Goal: Transaction & Acquisition: Book appointment/travel/reservation

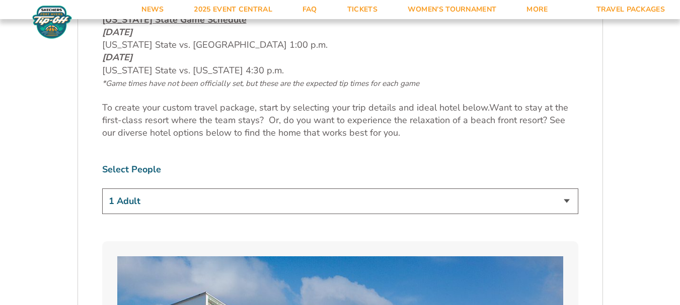
scroll to position [503, 0]
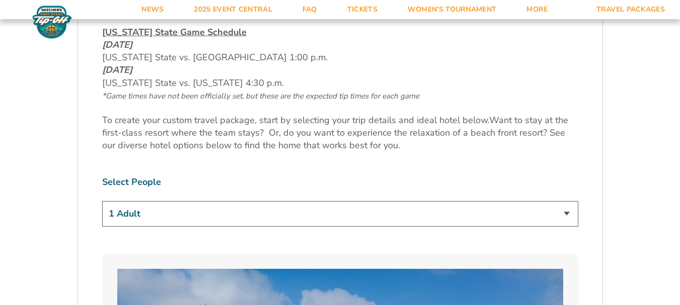
click at [570, 210] on select "1 Adult 2 Adults 3 Adults 4 Adults 2 Adults + 1 Child 2 Adults + 2 Children 2 A…" at bounding box center [340, 214] width 476 height 26
select select "2 Adults"
click at [102, 201] on select "1 Adult 2 Adults 3 Adults 4 Adults 2 Adults + 1 Child 2 Adults + 2 Children 2 A…" at bounding box center [340, 214] width 476 height 26
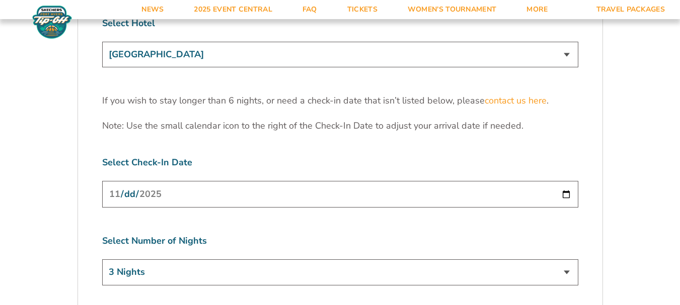
scroll to position [3157, 0]
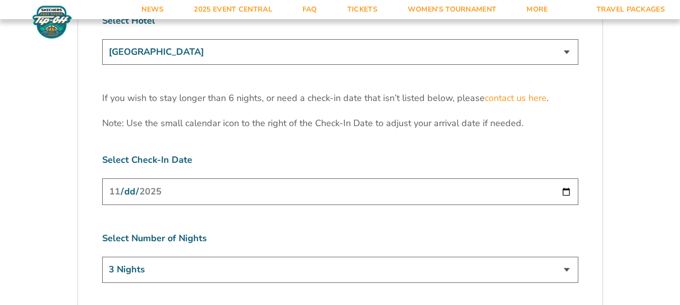
click at [569, 257] on select "3 Nights 4 Nights 5 Nights 6 Nights" at bounding box center [340, 270] width 476 height 26
click at [565, 179] on input "[DATE]" at bounding box center [340, 192] width 476 height 27
type input "2025-11-25"
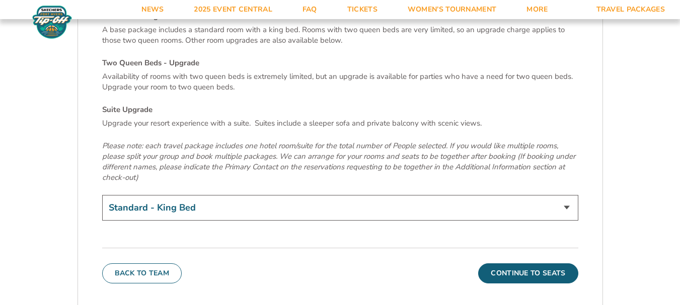
scroll to position [3484, 0]
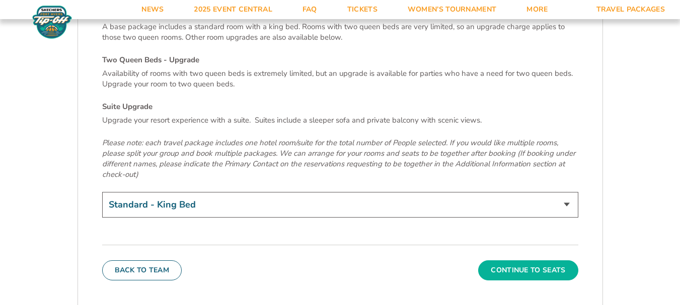
click at [507, 261] on button "Continue To Seats" at bounding box center [528, 271] width 100 height 20
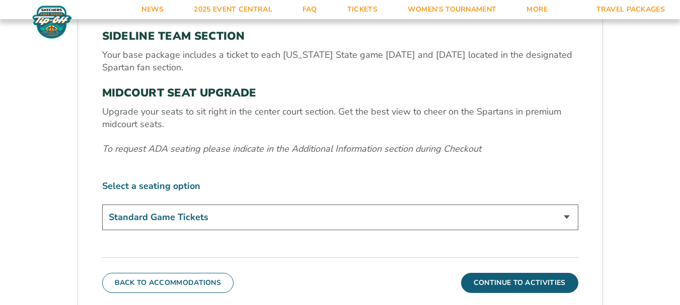
scroll to position [383, 0]
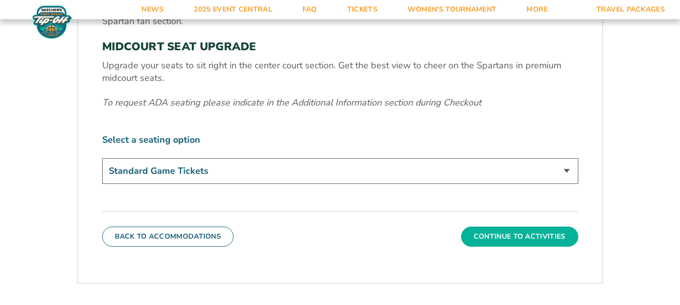
click at [549, 234] on button "Continue To Activities" at bounding box center [519, 237] width 117 height 20
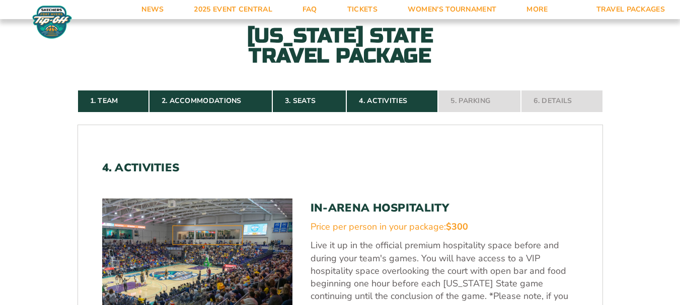
scroll to position [194, 0]
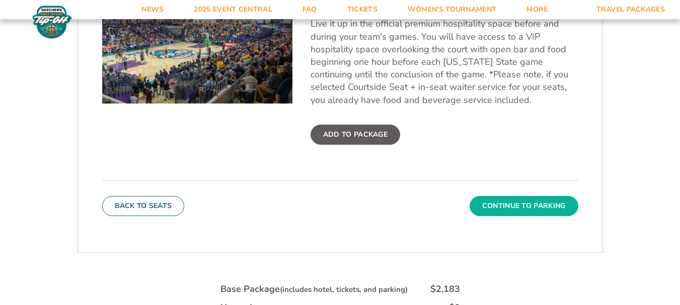
click at [513, 208] on button "Continue To Parking" at bounding box center [523, 206] width 109 height 20
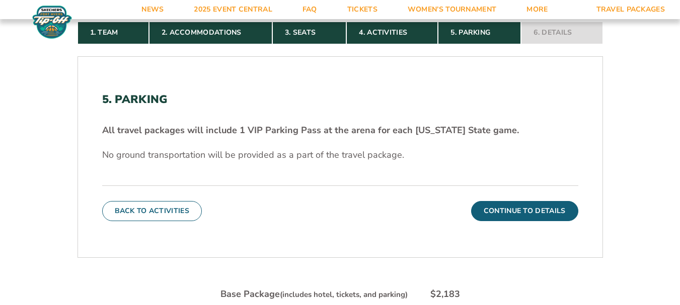
scroll to position [245, 0]
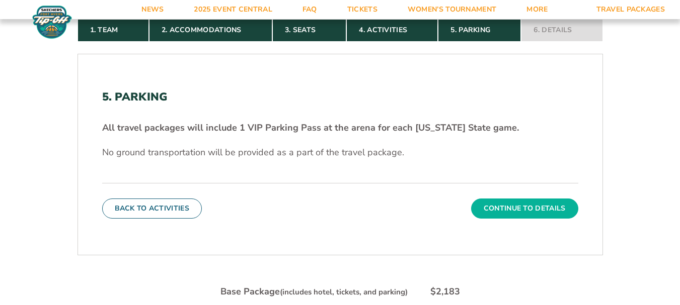
click at [523, 206] on button "Continue To Details" at bounding box center [524, 209] width 107 height 20
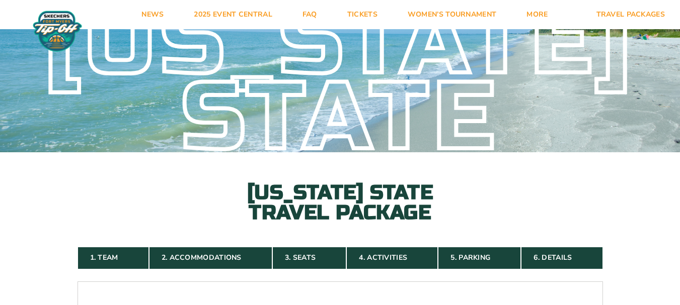
scroll to position [0, 0]
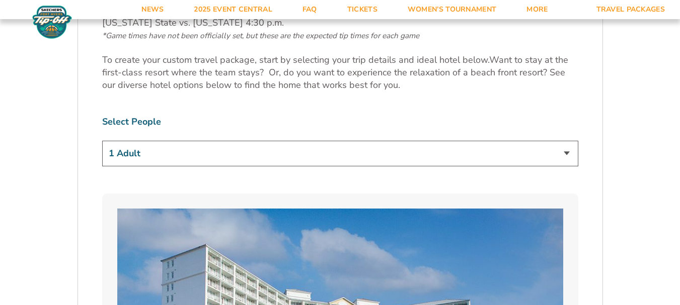
scroll to position [553, 0]
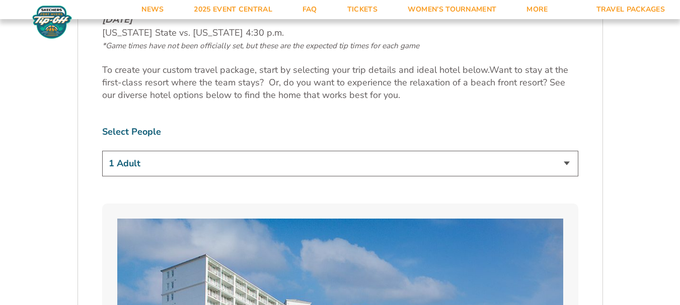
click at [372, 169] on select "1 Adult 2 Adults 3 Adults 4 Adults 2 Adults + 1 Child 2 Adults + 2 Children 2 A…" at bounding box center [340, 164] width 476 height 26
select select "2 Adults"
click at [102, 151] on select "1 Adult 2 Adults 3 Adults 4 Adults 2 Adults + 1 Child 2 Adults + 2 Children 2 A…" at bounding box center [340, 164] width 476 height 26
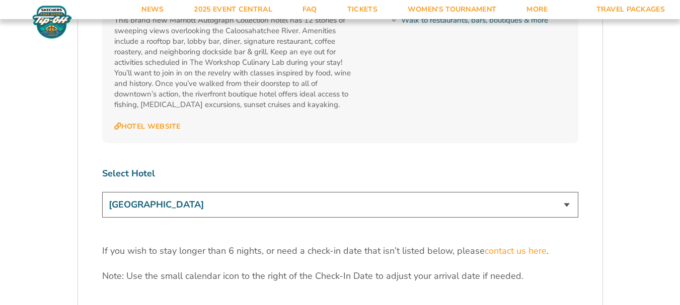
scroll to position [3057, 0]
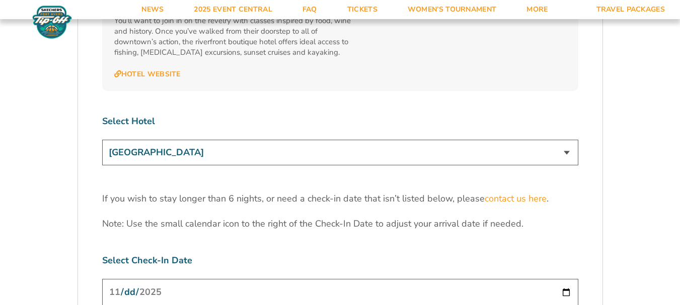
click at [392, 140] on select "[GEOGRAPHIC_DATA] [GEOGRAPHIC_DATA] [GEOGRAPHIC_DATA], Autograph Collection" at bounding box center [340, 153] width 476 height 26
select select "18477"
click at [102, 140] on select "[GEOGRAPHIC_DATA] [GEOGRAPHIC_DATA] [GEOGRAPHIC_DATA], Autograph Collection" at bounding box center [340, 153] width 476 height 26
click at [368, 279] on input "[DATE]" at bounding box center [340, 292] width 476 height 27
click at [571, 279] on input "[DATE]" at bounding box center [340, 292] width 476 height 27
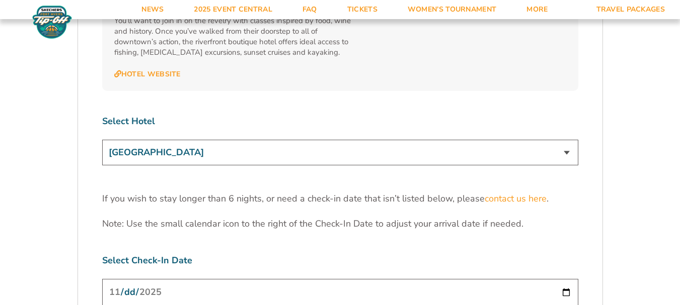
type input "[DATE]"
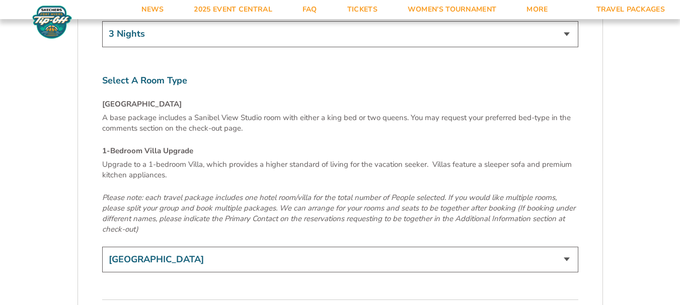
scroll to position [3396, 0]
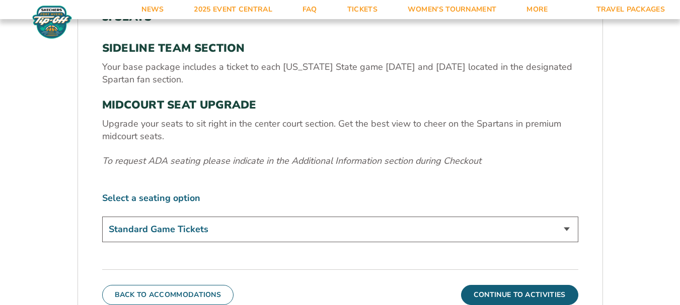
scroll to position [345, 0]
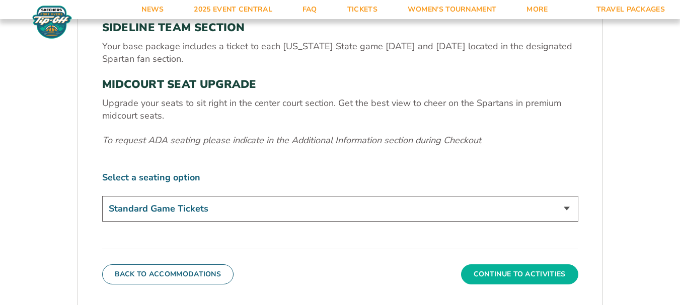
click at [515, 275] on button "Continue To Activities" at bounding box center [519, 275] width 117 height 20
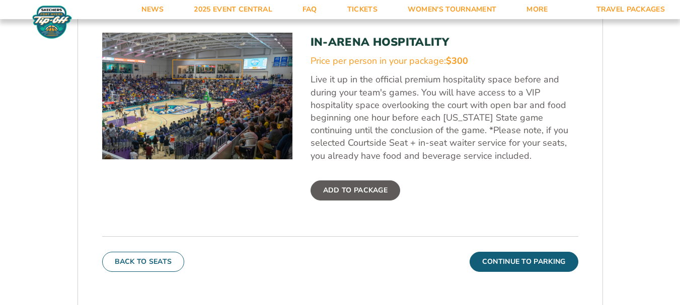
scroll to position [383, 0]
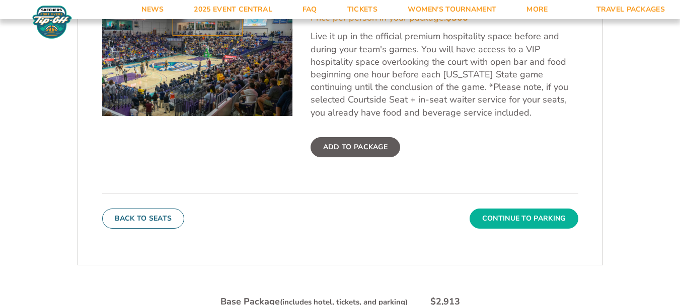
click at [516, 219] on button "Continue To Parking" at bounding box center [523, 219] width 109 height 20
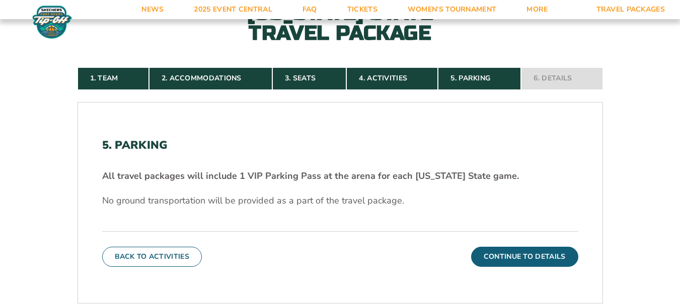
scroll to position [219, 0]
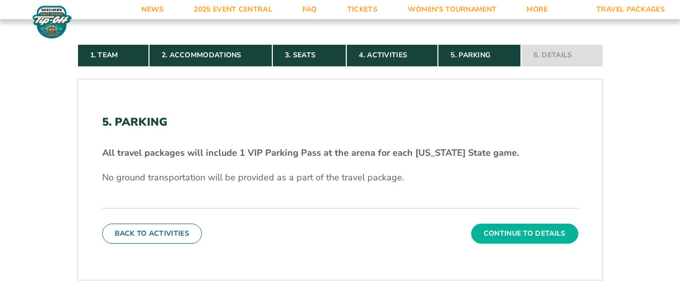
click at [513, 232] on button "Continue To Details" at bounding box center [524, 234] width 107 height 20
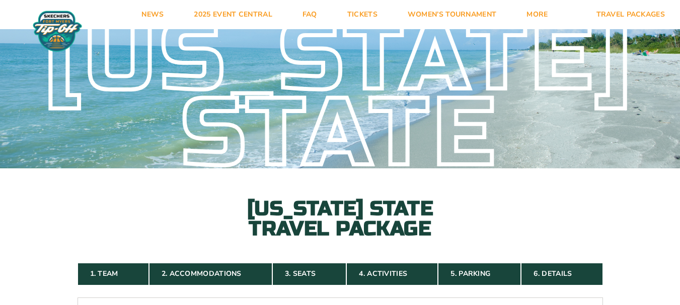
scroll to position [0, 0]
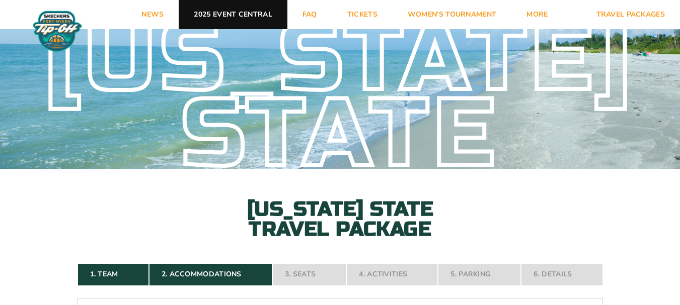
click at [233, 19] on link "2025 Event Central" at bounding box center [233, 14] width 108 height 29
